Goal: Transaction & Acquisition: Purchase product/service

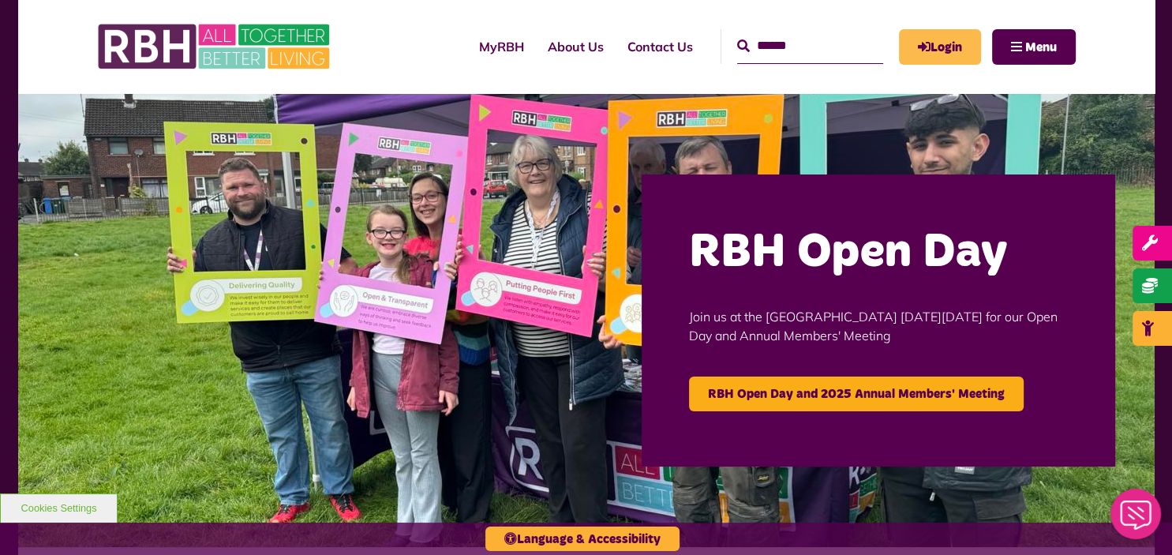
click at [957, 29] on link "Login" at bounding box center [940, 47] width 82 height 36
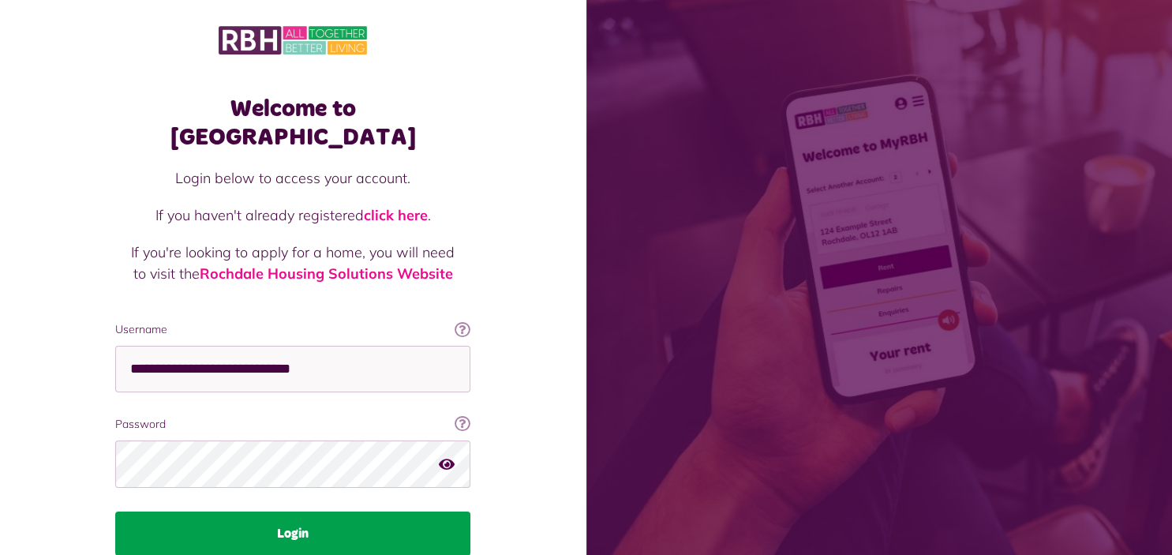
click at [360, 512] on button "Login" at bounding box center [292, 534] width 355 height 44
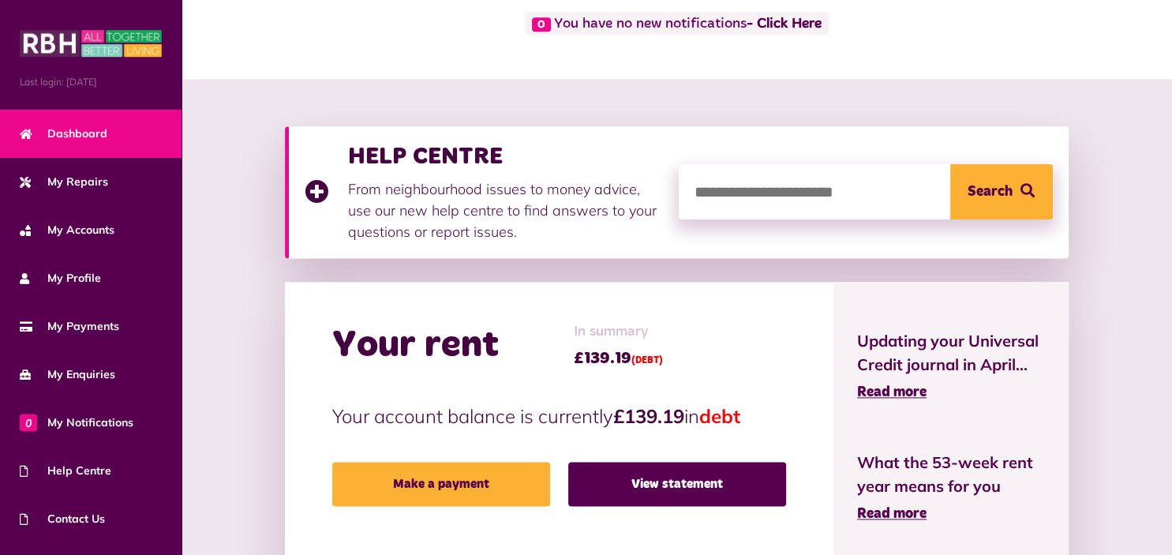
scroll to position [125, 0]
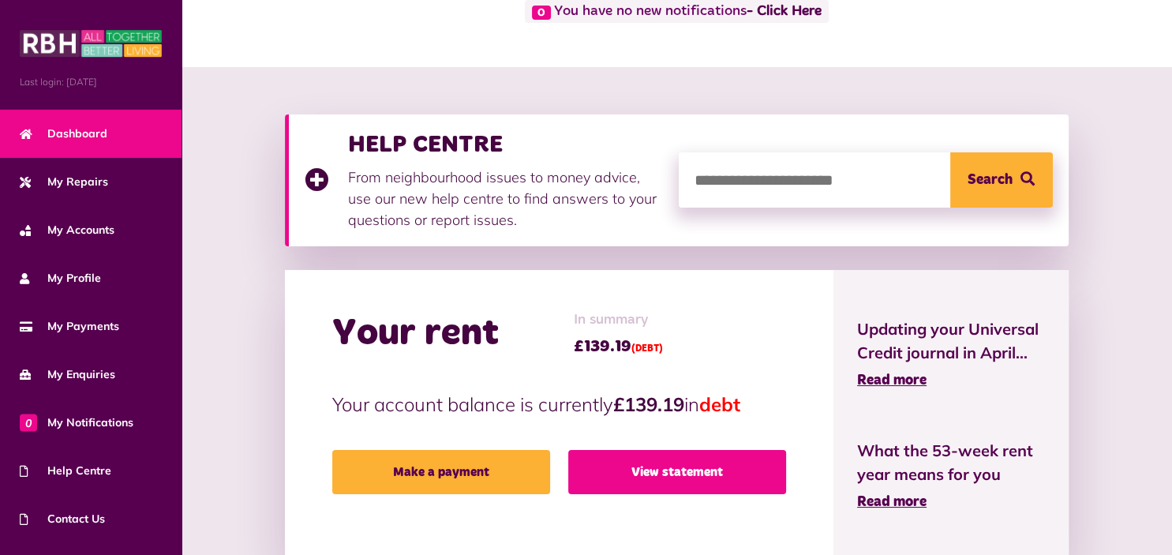
click at [696, 473] on link "View statement" at bounding box center [677, 472] width 218 height 44
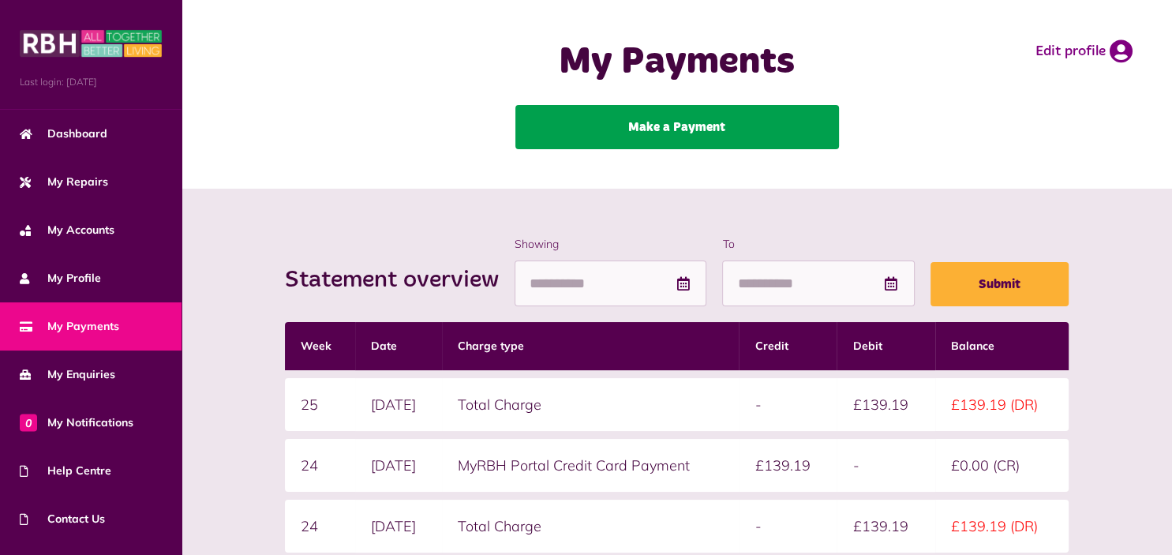
click at [675, 118] on link "Make a Payment" at bounding box center [678, 127] width 324 height 44
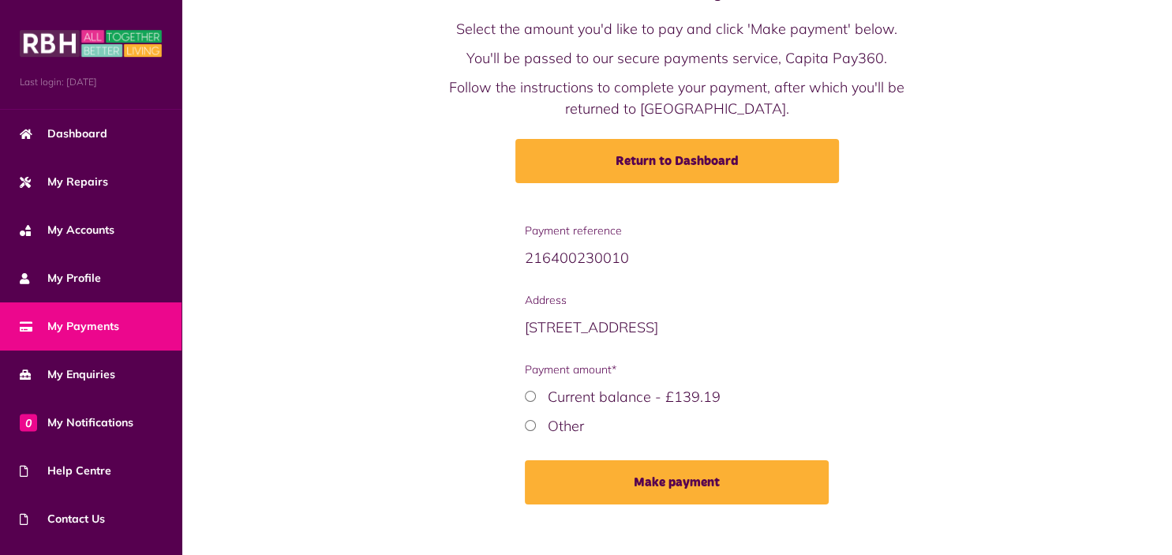
scroll to position [83, 0]
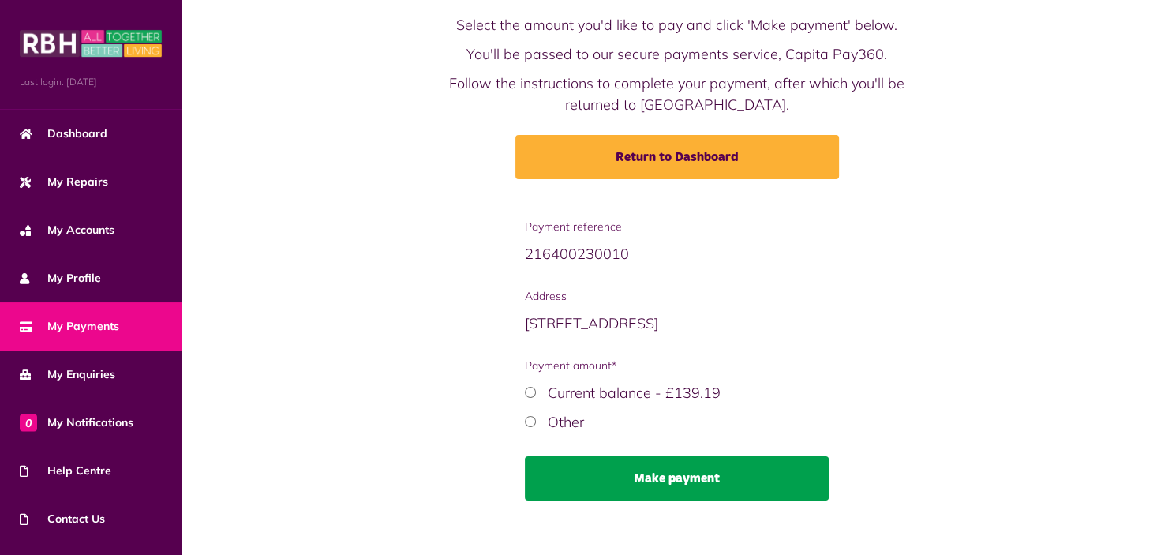
click at [687, 493] on button "Make payment" at bounding box center [677, 478] width 304 height 44
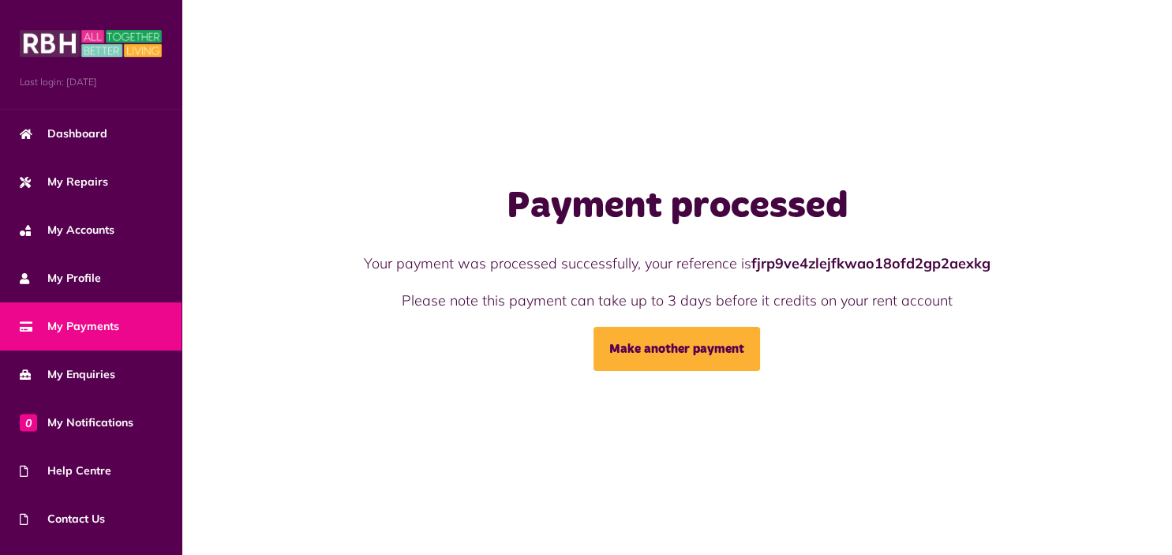
click at [107, 317] on link "My Payments" at bounding box center [91, 326] width 182 height 48
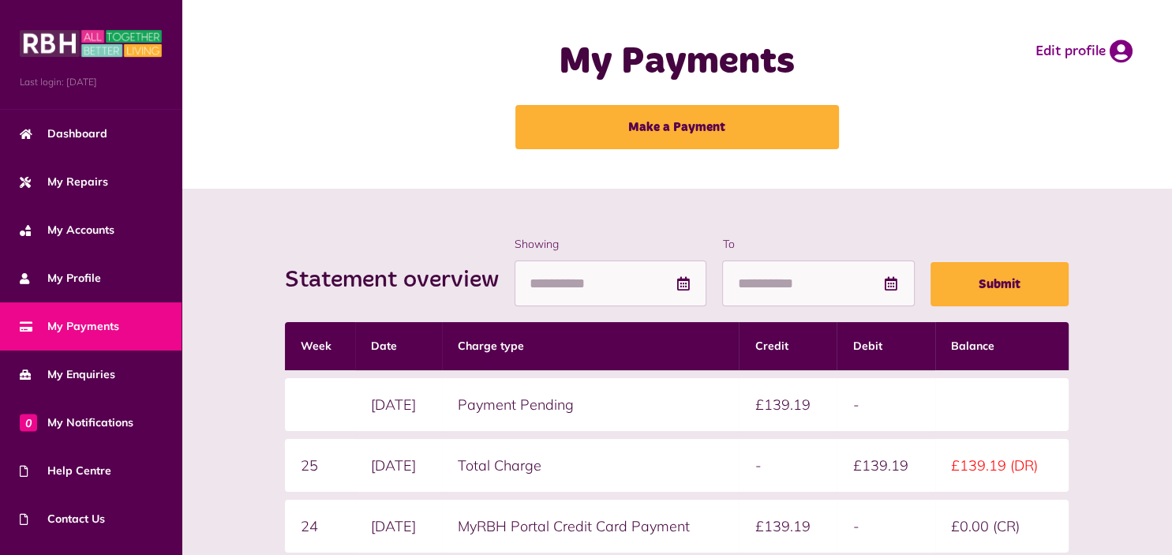
click at [148, 79] on span "Last login: 15/09/2025" at bounding box center [91, 82] width 142 height 14
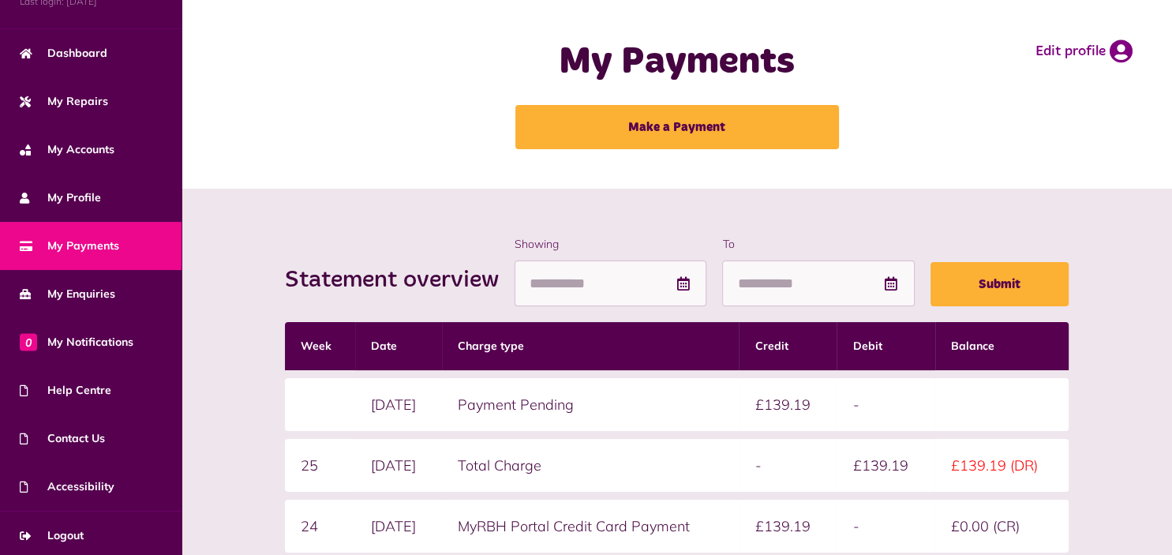
scroll to position [85, 0]
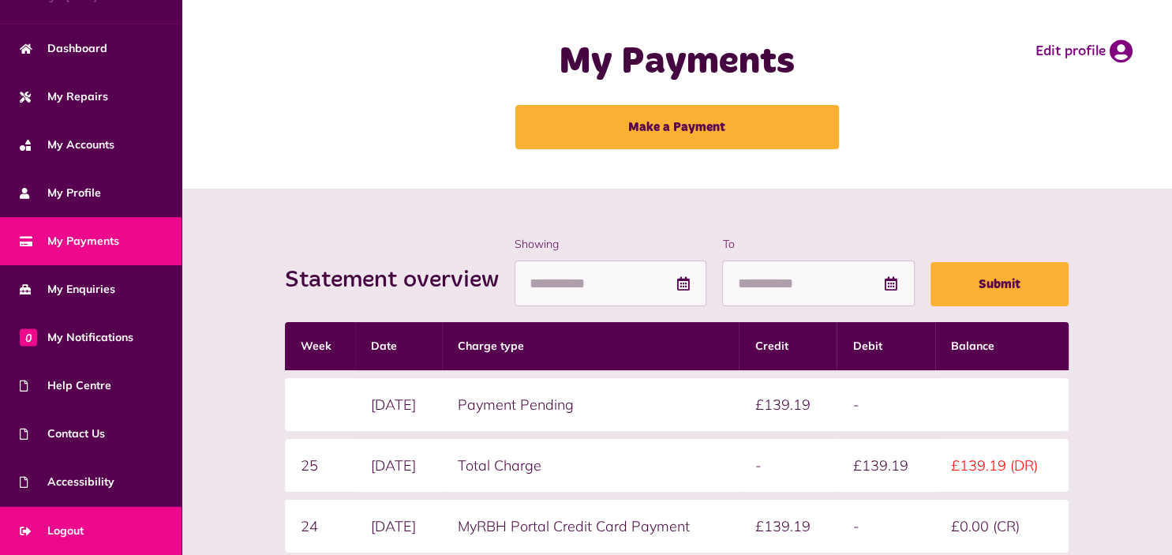
click at [66, 525] on span "Logout" at bounding box center [52, 531] width 64 height 17
